Goal: Task Accomplishment & Management: Use online tool/utility

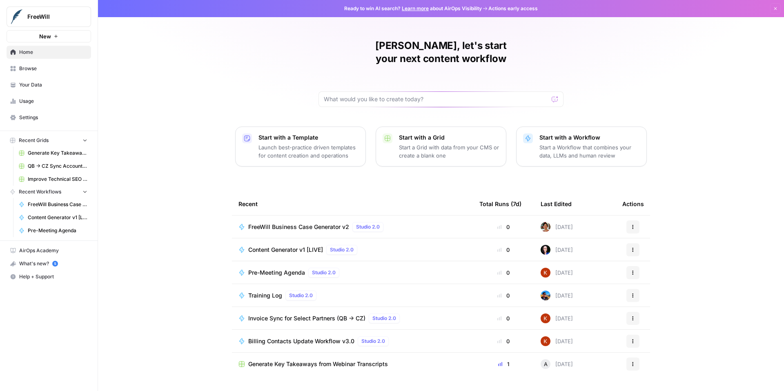
click at [58, 89] on span "Your Data" at bounding box center [53, 84] width 68 height 7
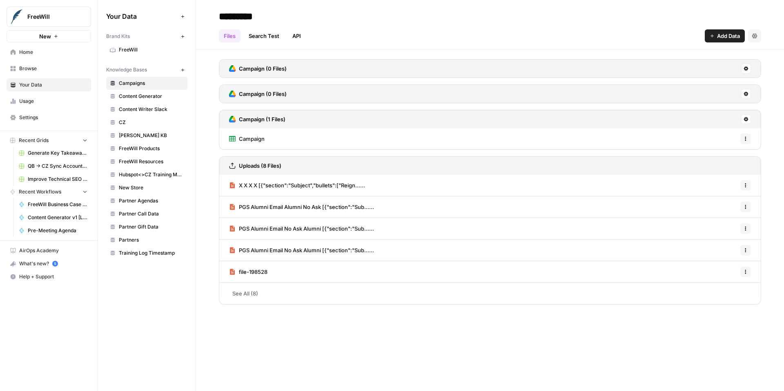
click at [184, 257] on span "Training Log Timestamp" at bounding box center [151, 252] width 65 height 7
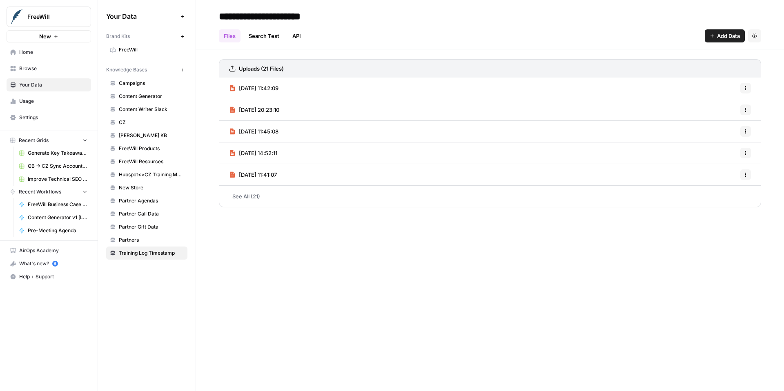
click at [40, 72] on span "Browse" at bounding box center [53, 68] width 68 height 7
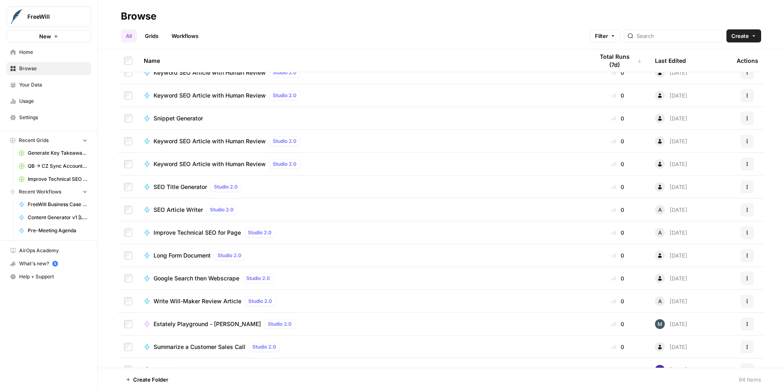
scroll to position [951, 0]
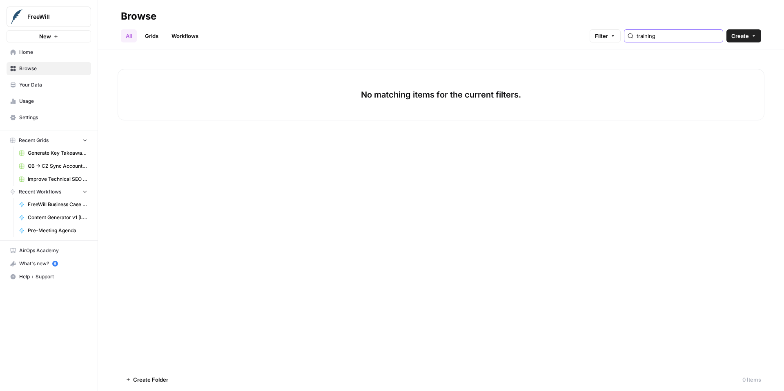
type input "training"
click at [720, 351] on div "No matching items for the current filters." at bounding box center [441, 208] width 686 height 318
drag, startPoint x: 666, startPoint y: 38, endPoint x: 622, endPoint y: 38, distance: 44.1
click at [624, 38] on div "training" at bounding box center [673, 35] width 99 height 13
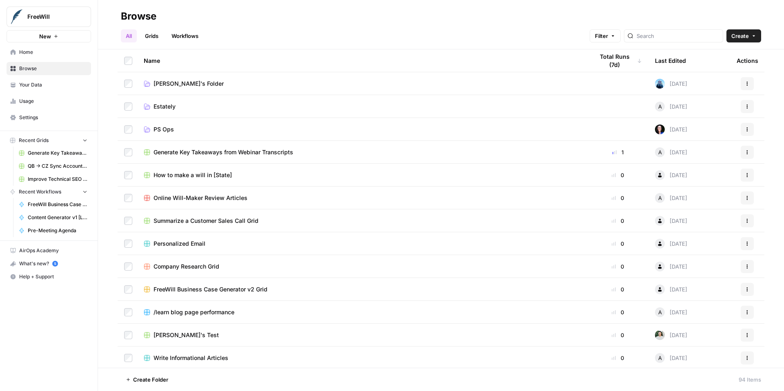
click at [467, 13] on h2 "Browse" at bounding box center [441, 16] width 640 height 13
click at [174, 133] on span "PS Ops" at bounding box center [163, 129] width 20 height 8
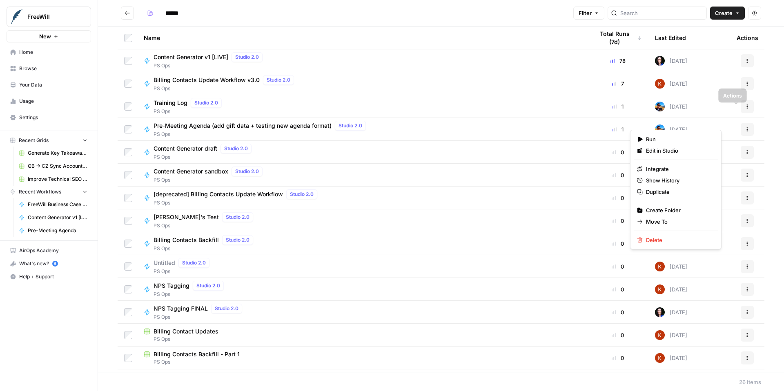
click at [740, 113] on button "Actions" at bounding box center [746, 106] width 13 height 13
click at [656, 142] on span "Run" at bounding box center [678, 139] width 65 height 8
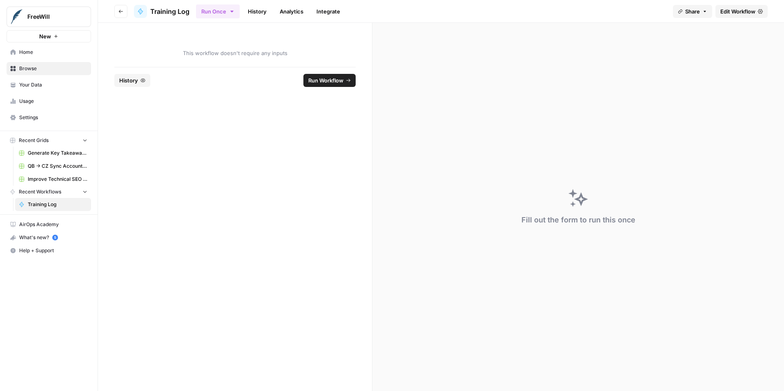
click at [333, 84] on span "Run Workflow" at bounding box center [325, 80] width 35 height 8
